Goal: Information Seeking & Learning: Learn about a topic

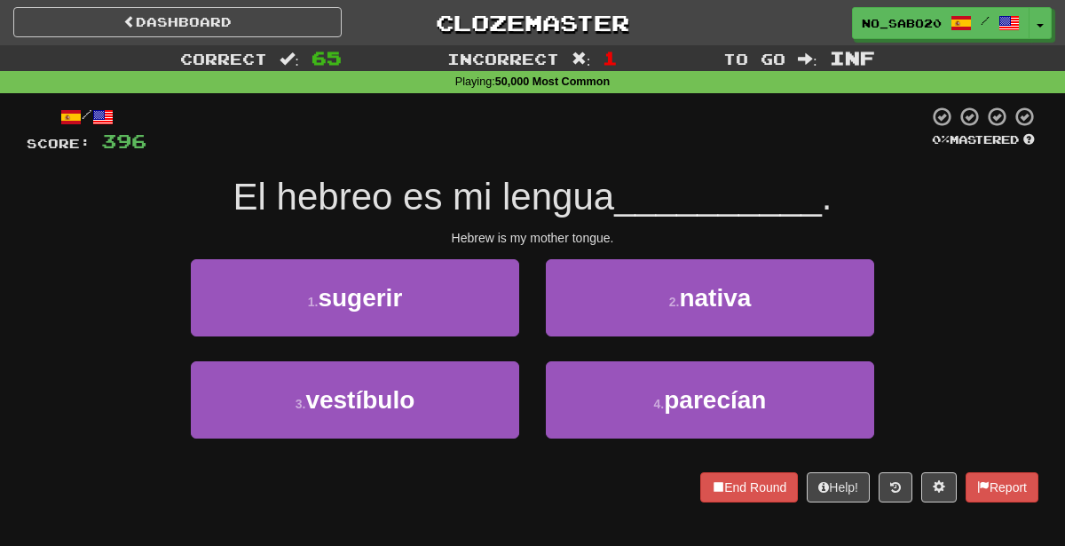
click at [588, 335] on div "2 . nativa" at bounding box center [709, 310] width 355 height 102
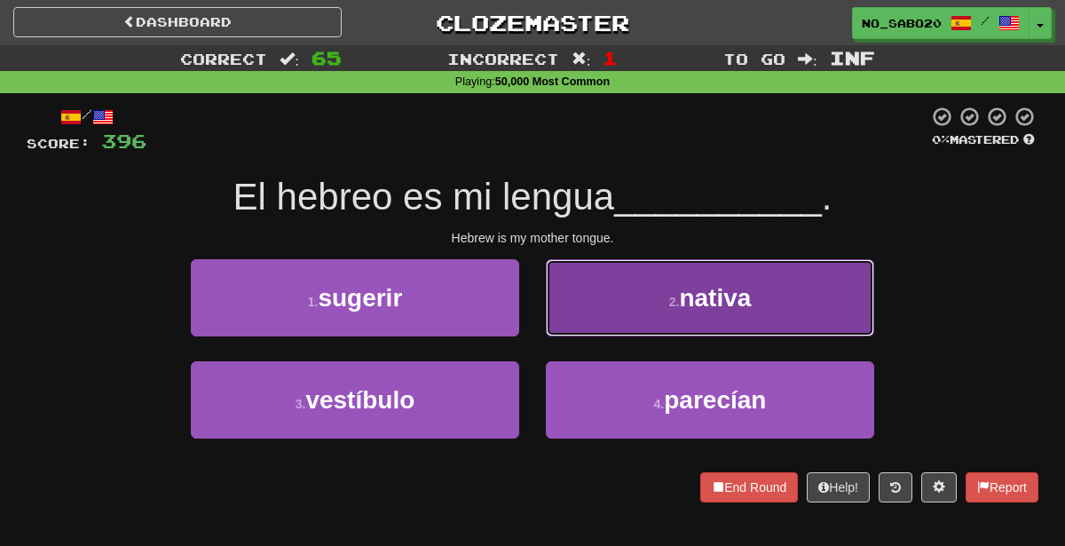
click at [586, 324] on button "2 . nativa" at bounding box center [710, 297] width 328 height 77
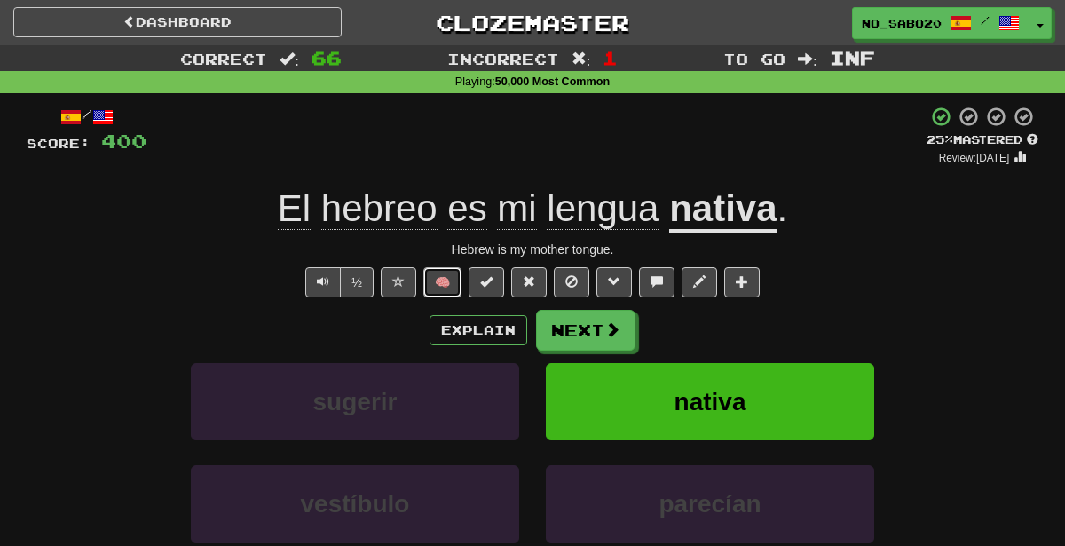
click at [445, 284] on button "🧠" at bounding box center [442, 282] width 38 height 30
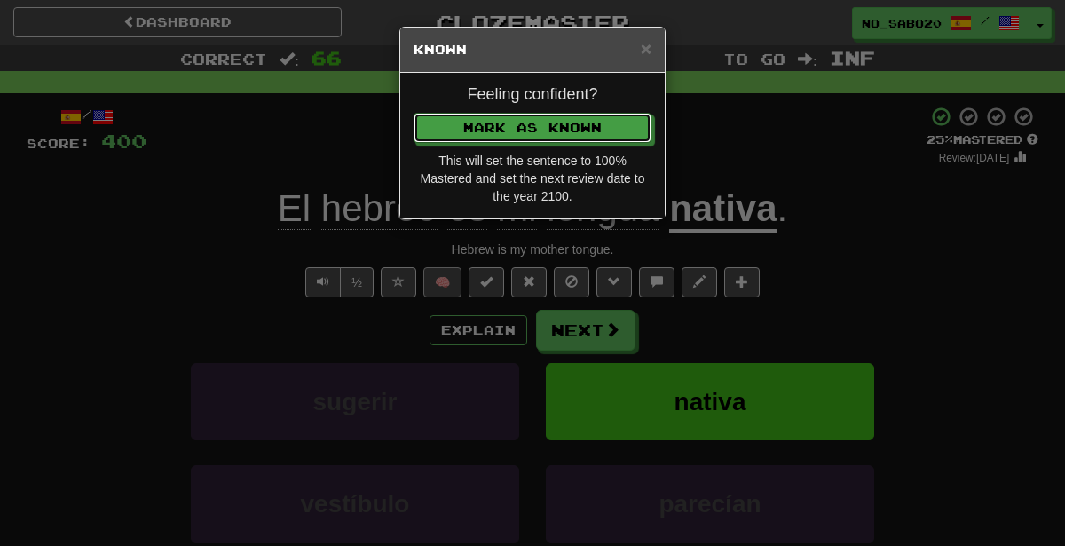
click at [413, 113] on button "Mark as Known" at bounding box center [532, 128] width 238 height 30
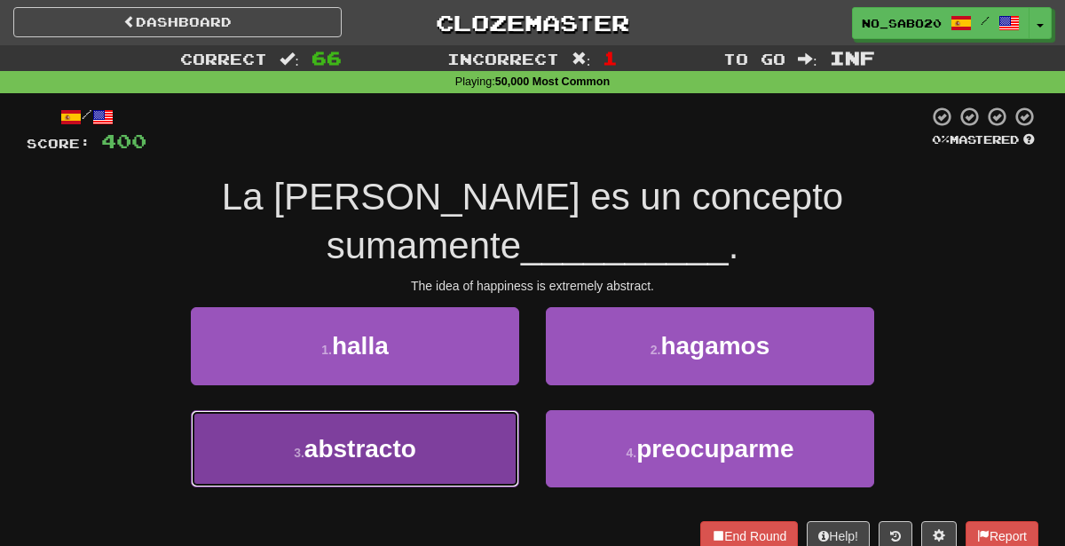
click at [399, 435] on span "abstracto" at bounding box center [360, 449] width 112 height 28
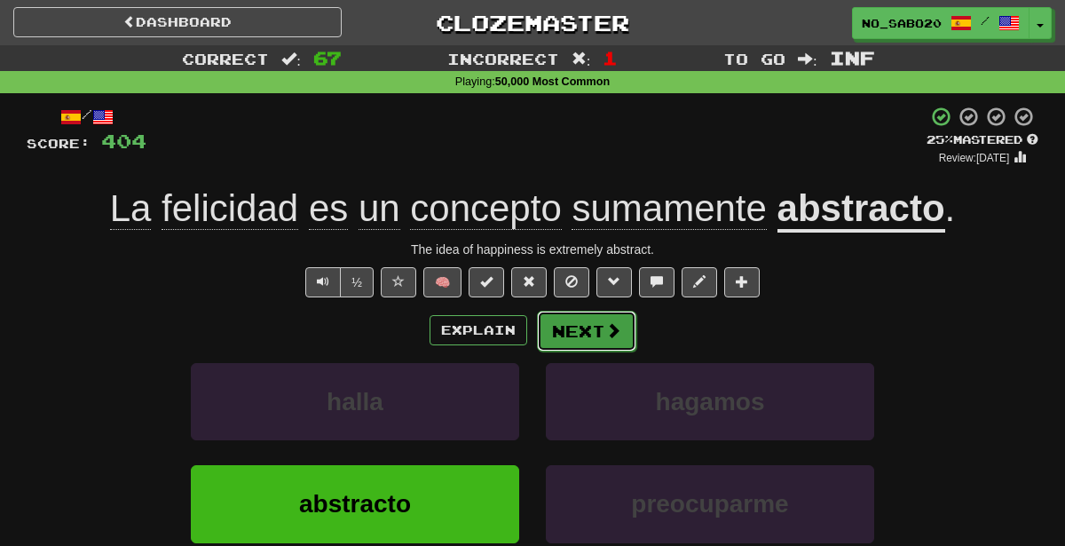
click at [597, 316] on button "Next" at bounding box center [586, 331] width 99 height 41
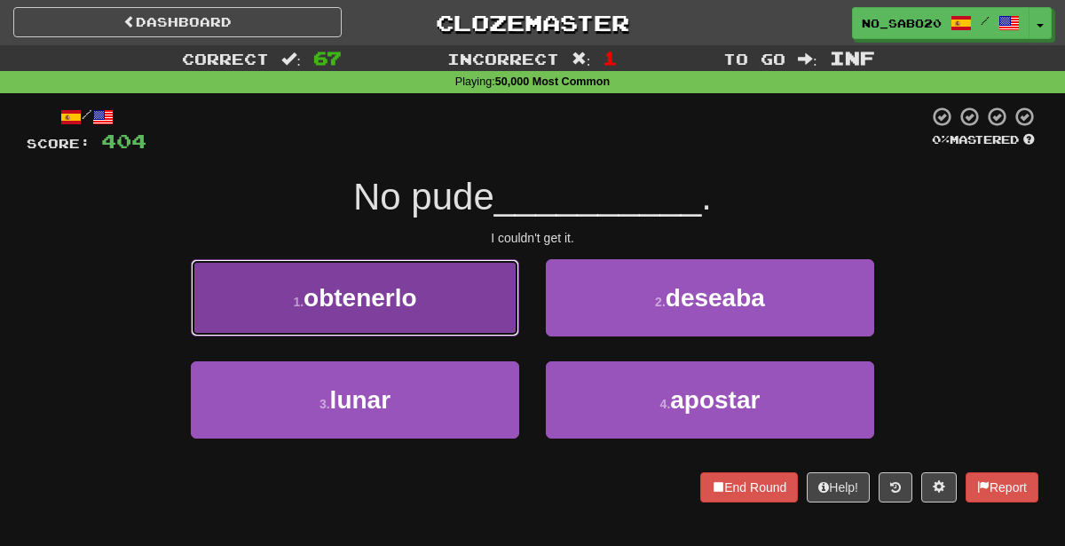
click at [429, 294] on button "1 . [GEOGRAPHIC_DATA]" at bounding box center [355, 297] width 328 height 77
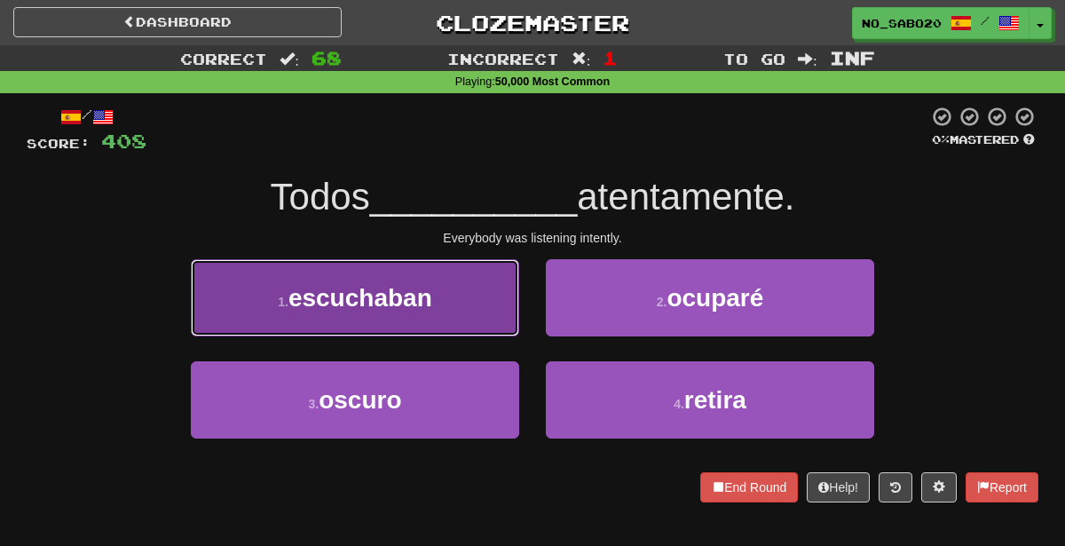
click at [432, 320] on button "1 . [GEOGRAPHIC_DATA]" at bounding box center [355, 297] width 328 height 77
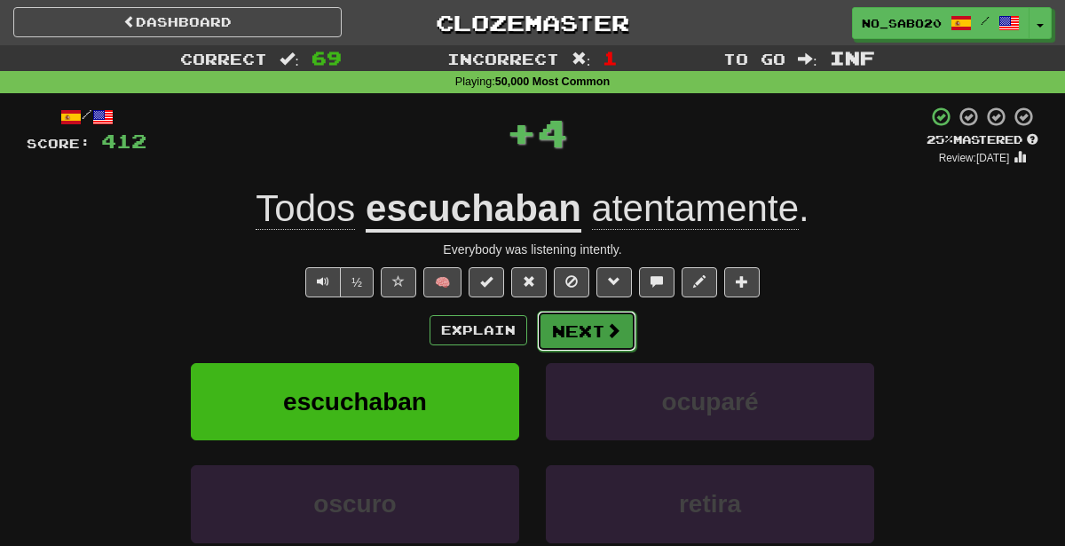
click at [588, 335] on button "Next" at bounding box center [586, 331] width 99 height 41
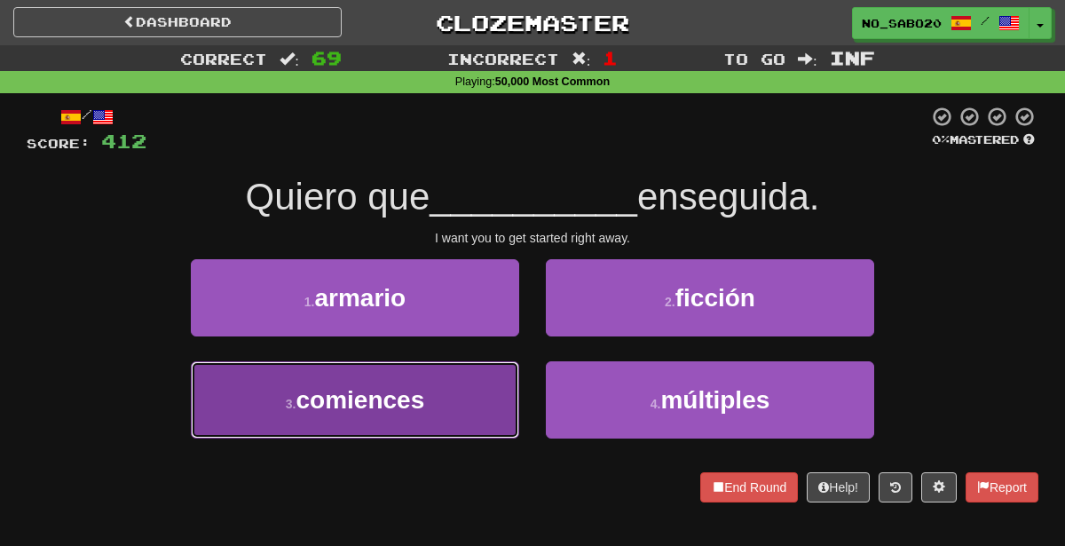
click at [447, 402] on button "3 . comiences" at bounding box center [355, 399] width 328 height 77
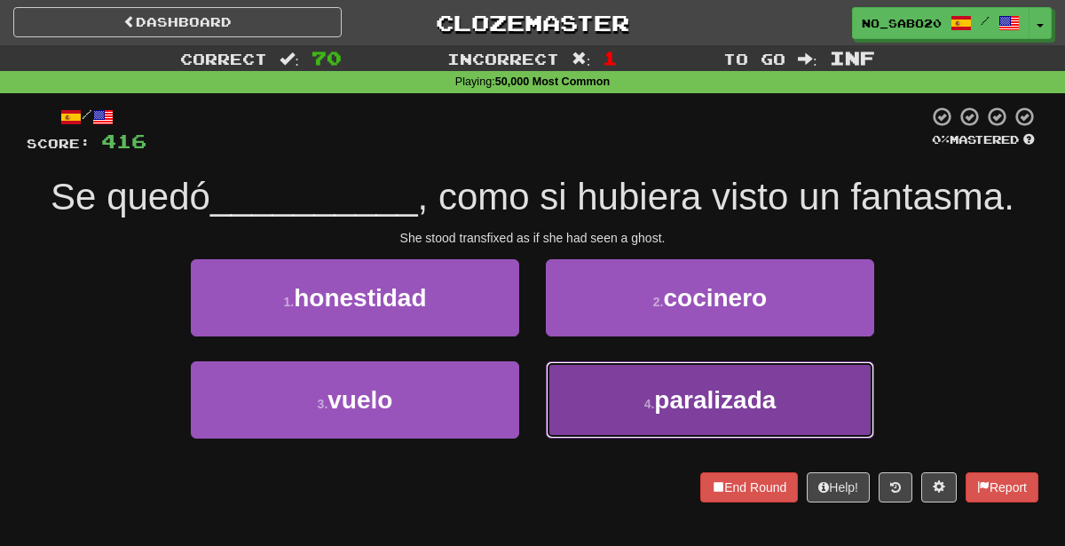
click at [648, 383] on button "4 . paralizada" at bounding box center [710, 399] width 328 height 77
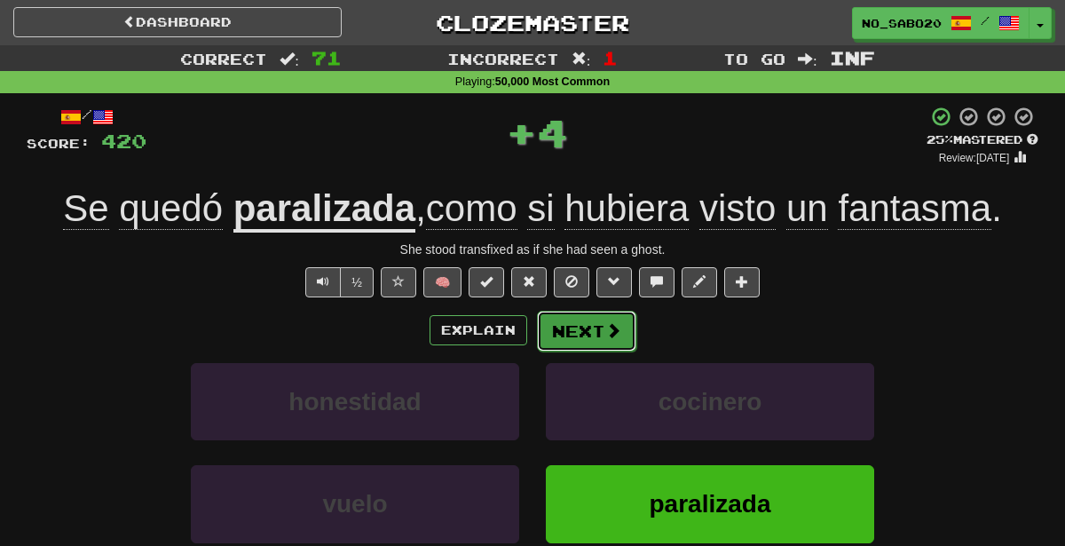
click at [593, 323] on button "Next" at bounding box center [586, 331] width 99 height 41
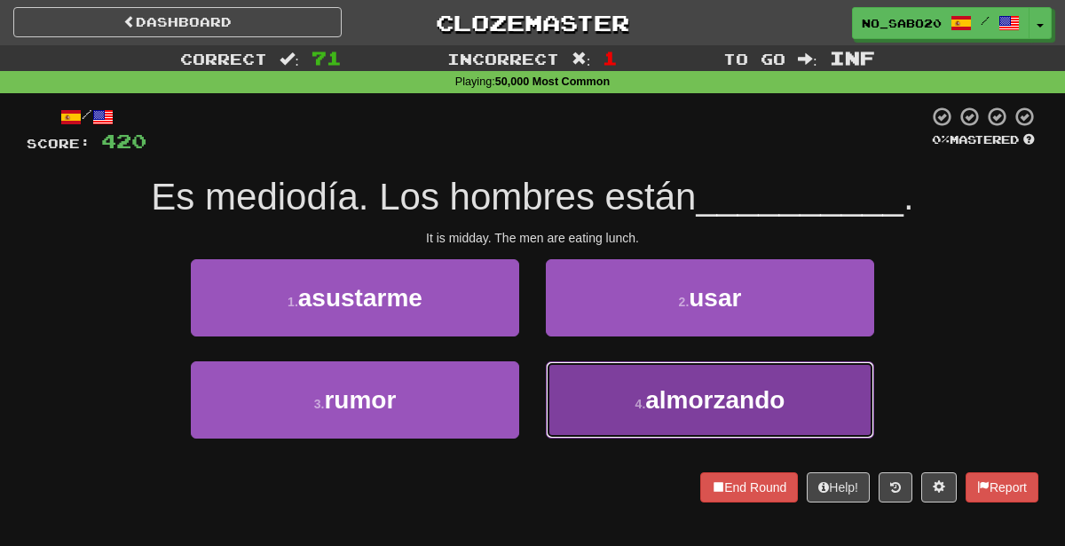
click at [612, 391] on button "4 . almorzando" at bounding box center [710, 399] width 328 height 77
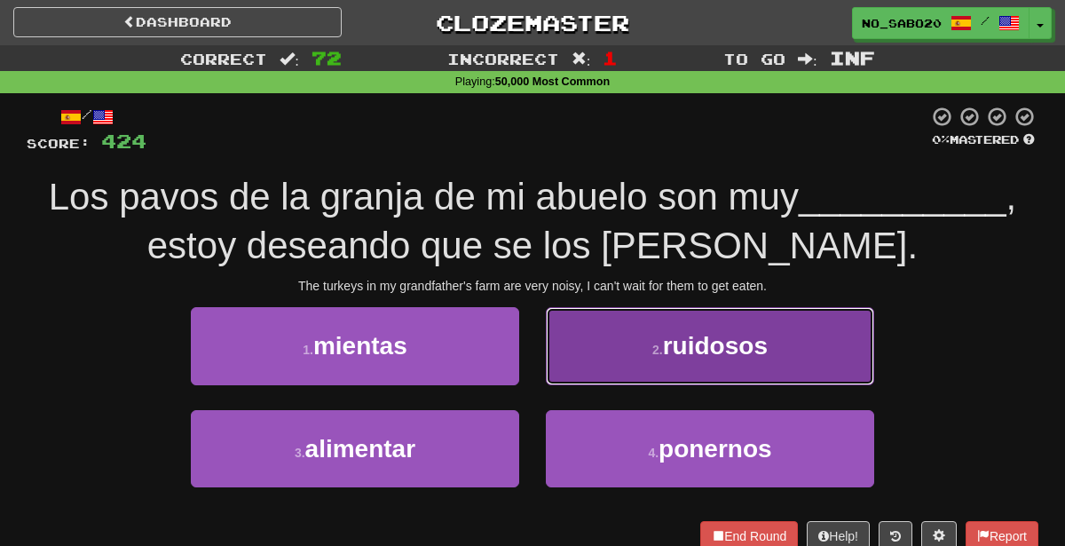
click at [644, 350] on button "2 . ruidosos" at bounding box center [710, 345] width 328 height 77
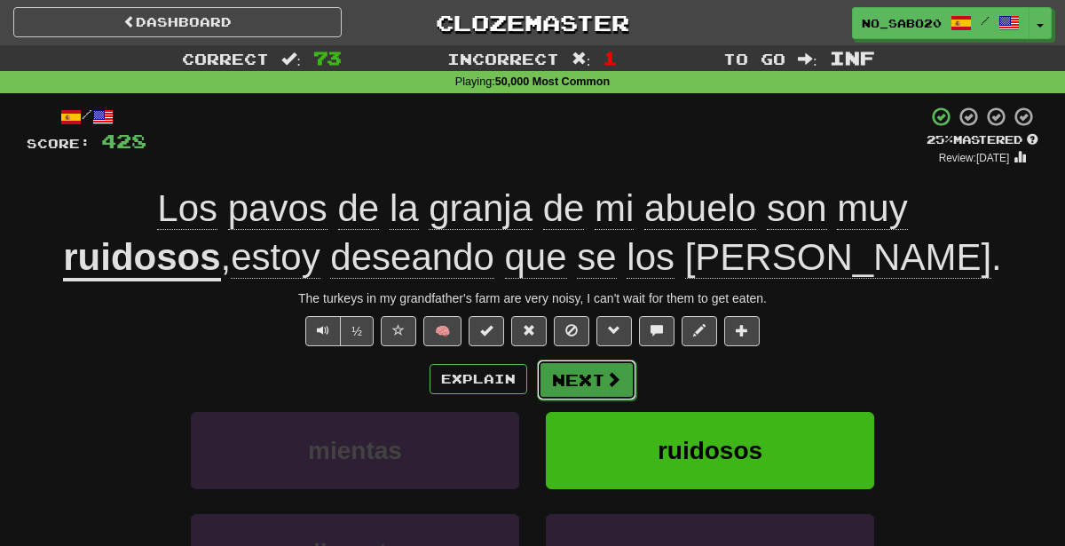
click at [598, 383] on button "Next" at bounding box center [586, 379] width 99 height 41
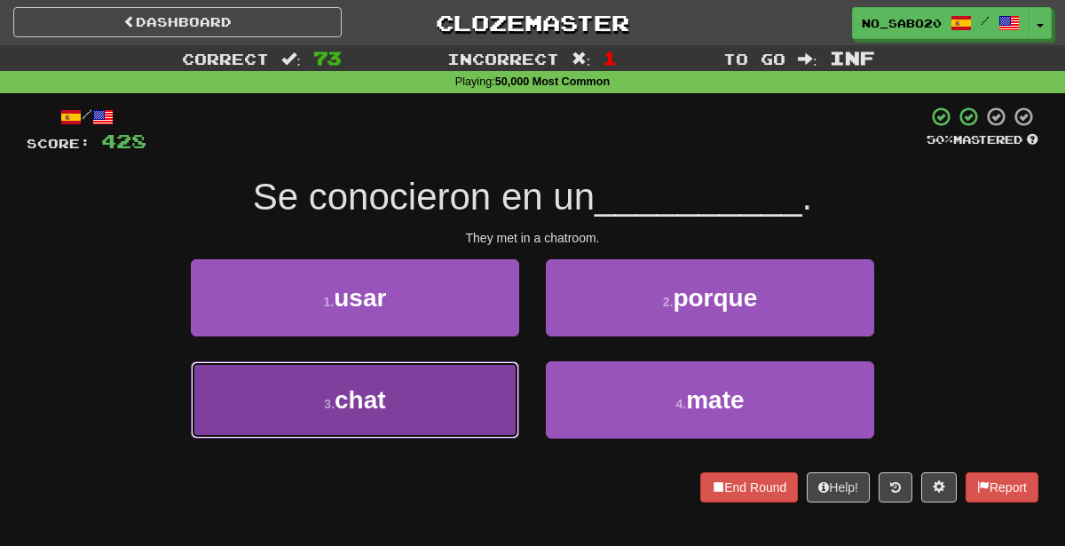
click at [414, 395] on button "3 . chat" at bounding box center [355, 399] width 328 height 77
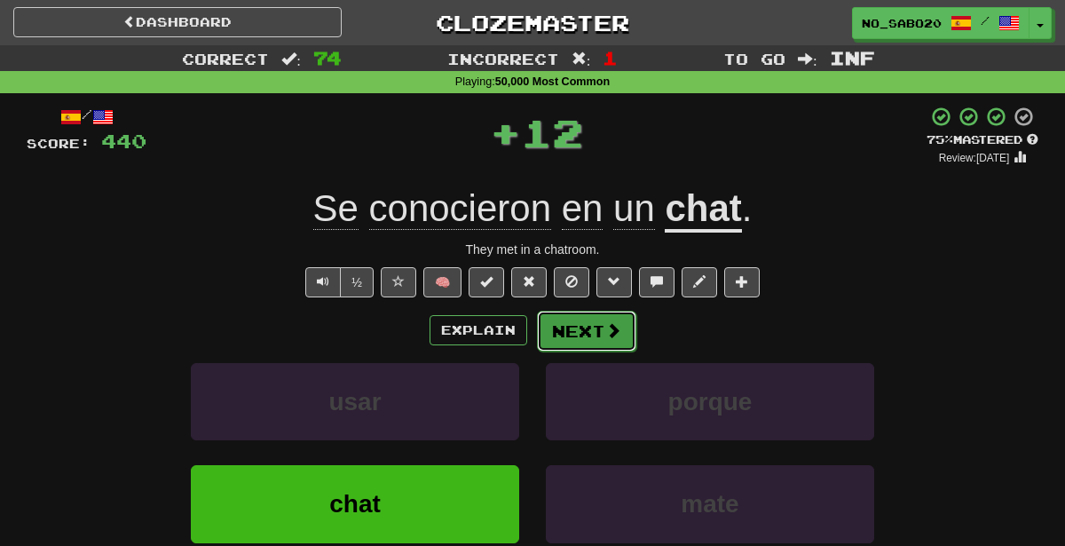
click at [570, 333] on button "Next" at bounding box center [586, 331] width 99 height 41
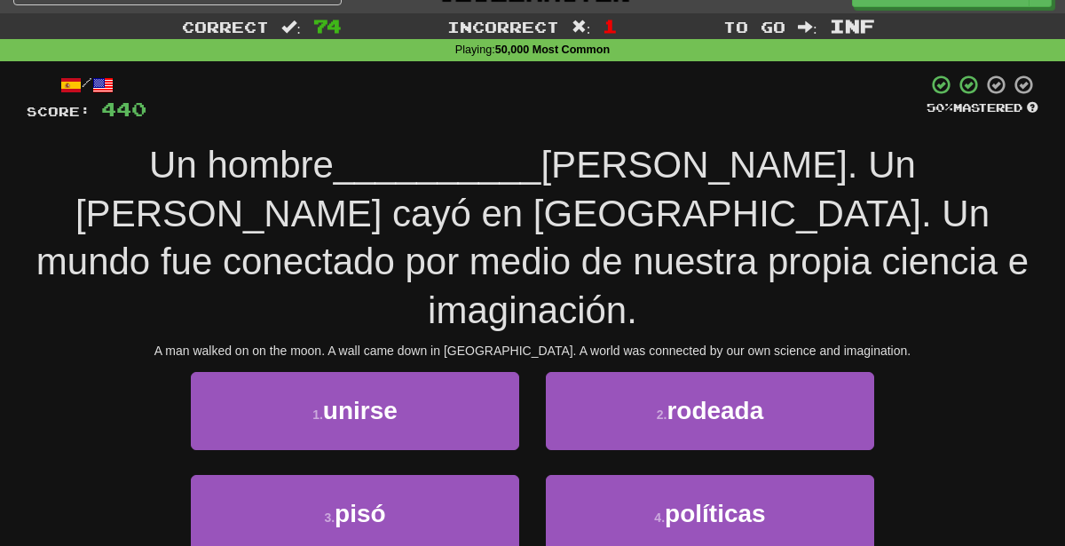
scroll to position [34, 0]
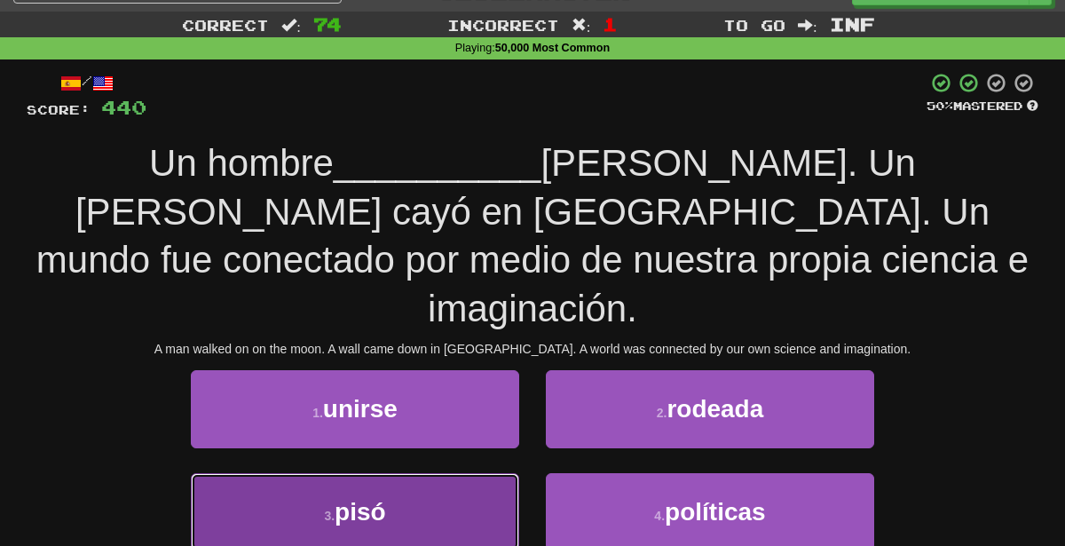
click at [427, 474] on button "3 . [GEOGRAPHIC_DATA]" at bounding box center [355, 511] width 328 height 77
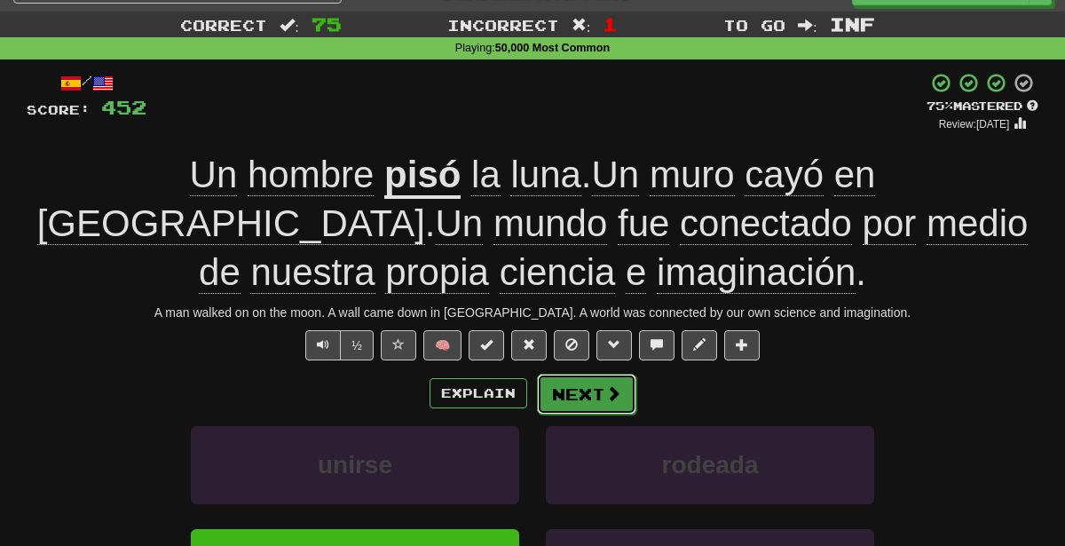
click at [586, 397] on button "Next" at bounding box center [586, 394] width 99 height 41
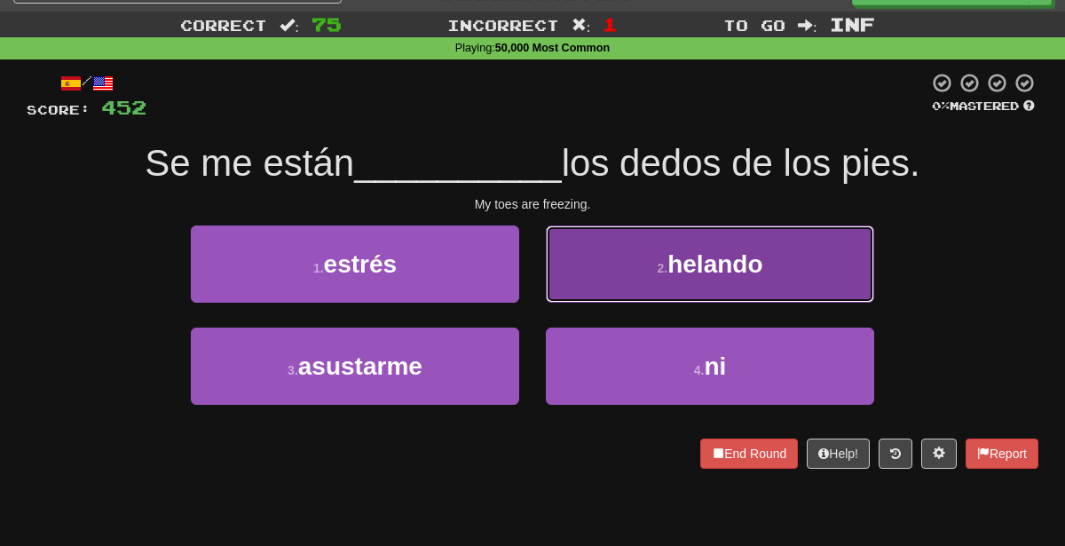
click at [668, 253] on span "helando" at bounding box center [714, 264] width 95 height 28
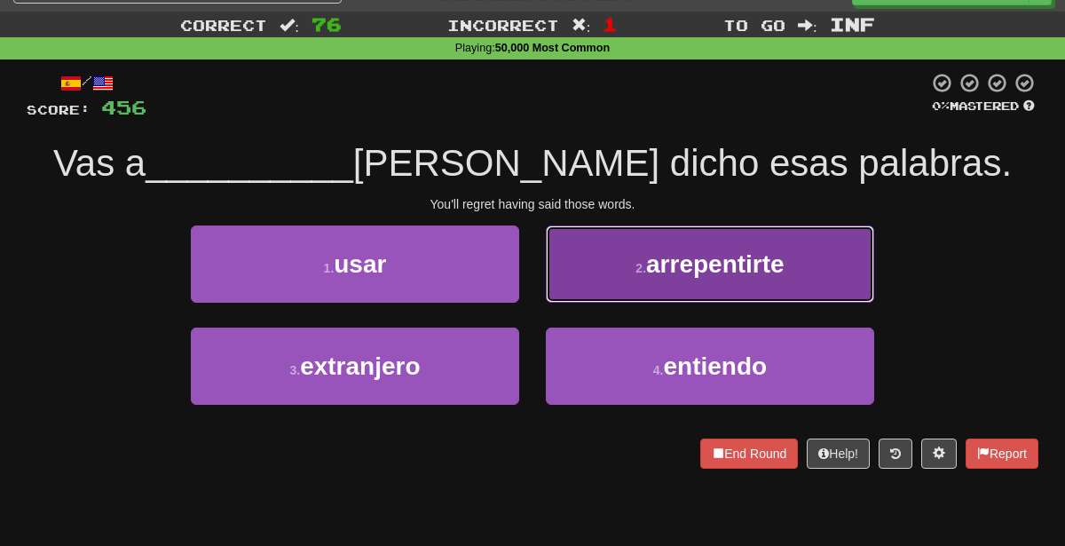
click at [593, 273] on button "2 . arrepentirte" at bounding box center [710, 263] width 328 height 77
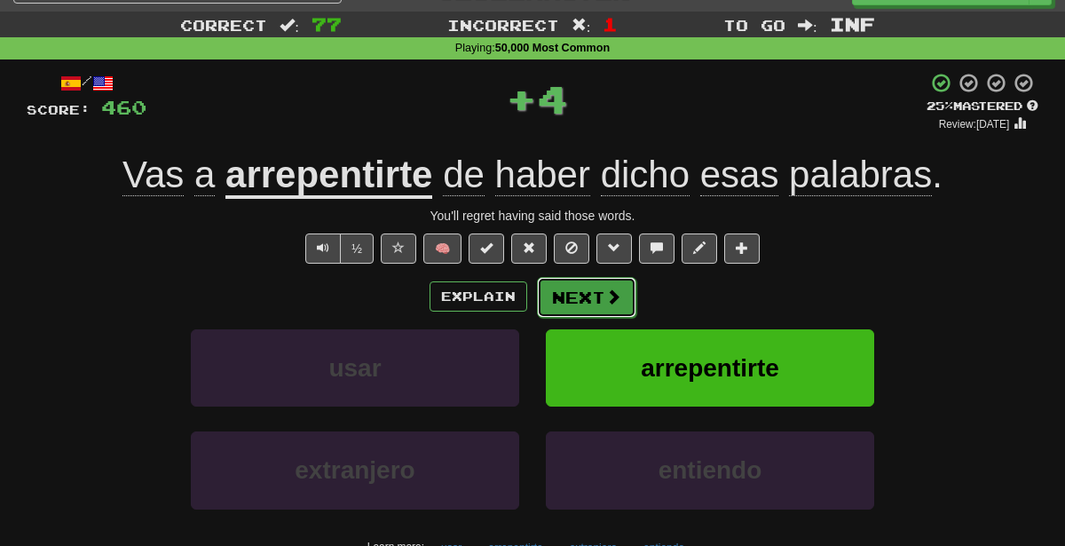
click at [594, 302] on button "Next" at bounding box center [586, 297] width 99 height 41
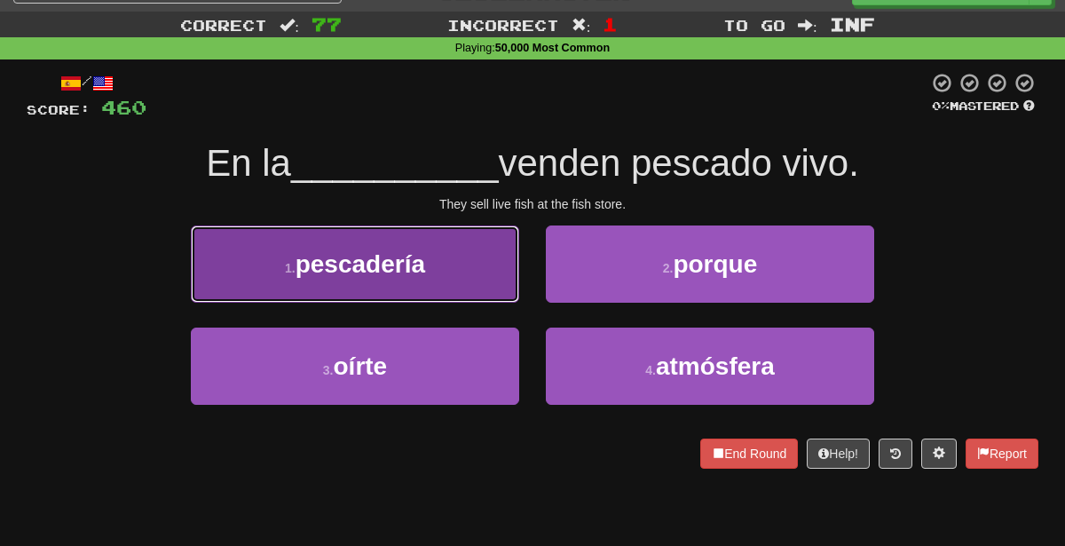
click at [427, 239] on button "1 . pescadería" at bounding box center [355, 263] width 328 height 77
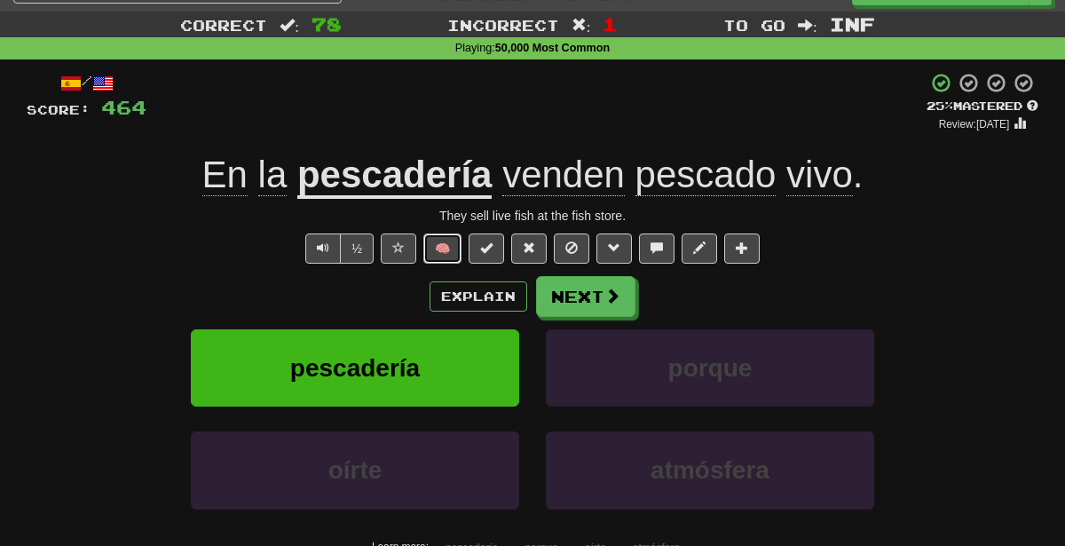
click at [458, 242] on button "🧠" at bounding box center [442, 248] width 38 height 30
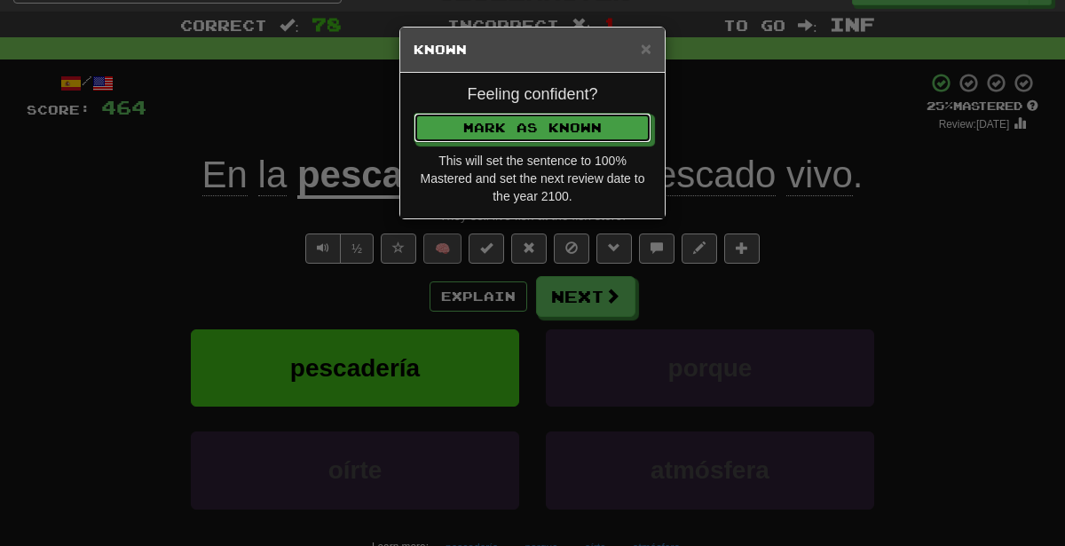
click at [413, 113] on button "Mark as Known" at bounding box center [532, 128] width 238 height 30
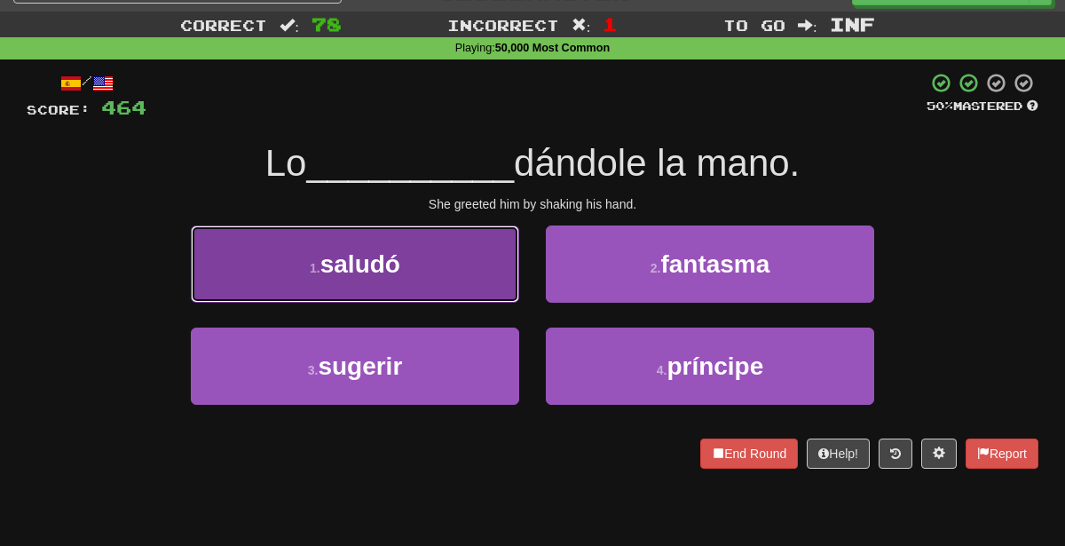
click at [400, 268] on span "saludó" at bounding box center [360, 264] width 80 height 28
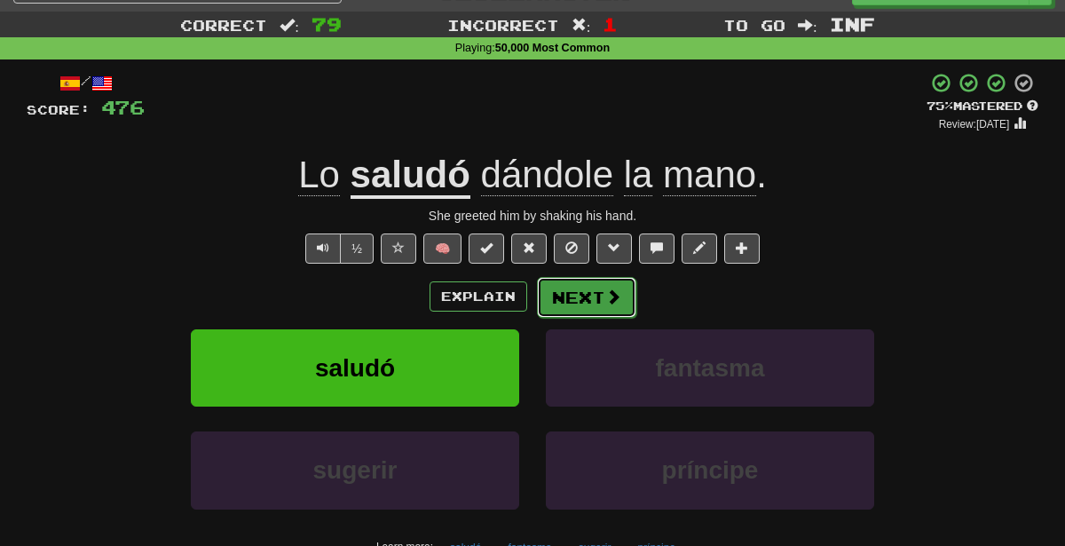
click at [552, 294] on button "Next" at bounding box center [586, 297] width 99 height 41
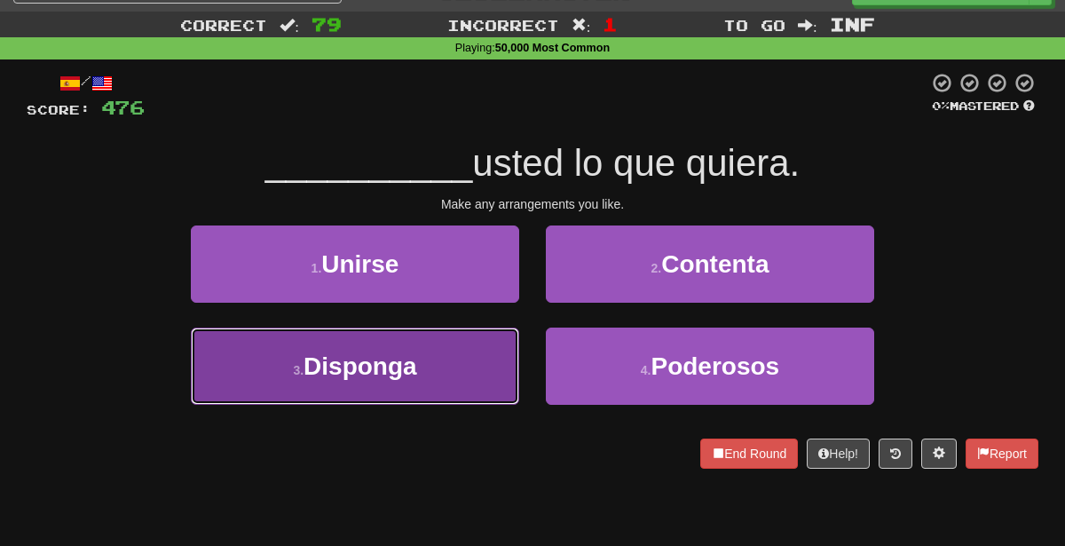
click at [409, 363] on span "Disponga" at bounding box center [360, 366] width 114 height 28
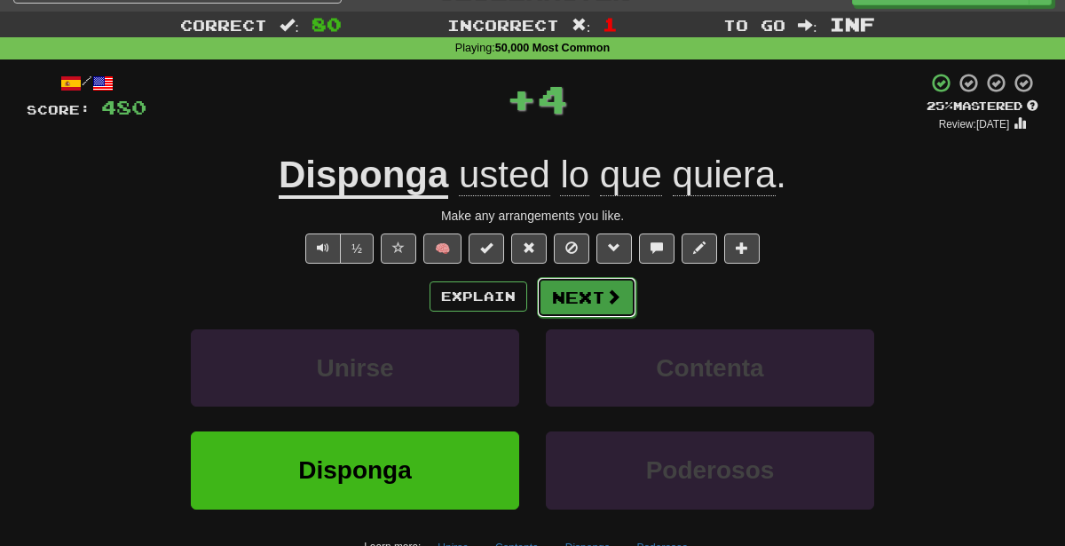
click at [590, 299] on button "Next" at bounding box center [586, 297] width 99 height 41
